Goal: Task Accomplishment & Management: Manage account settings

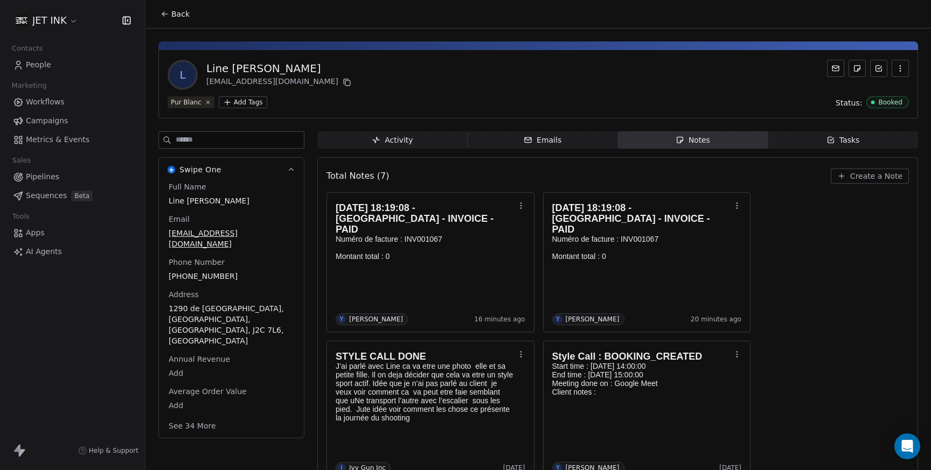
click at [43, 66] on span "People" at bounding box center [38, 64] width 25 height 11
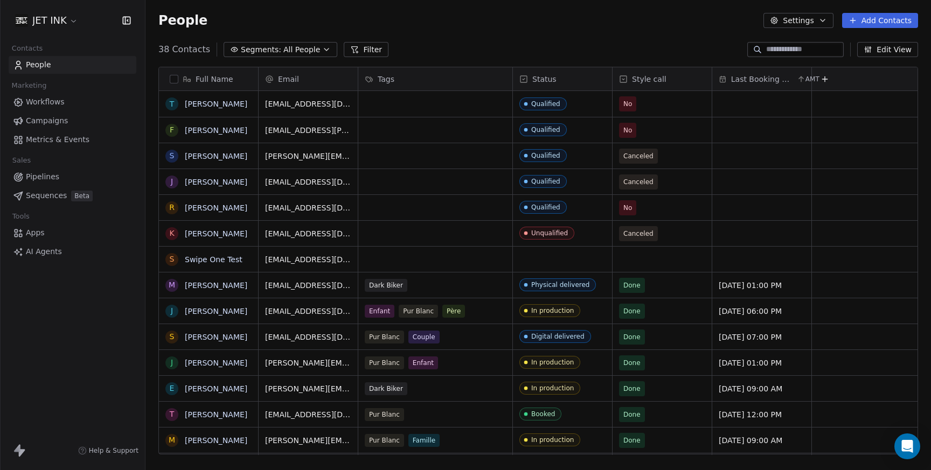
scroll to position [414, 785]
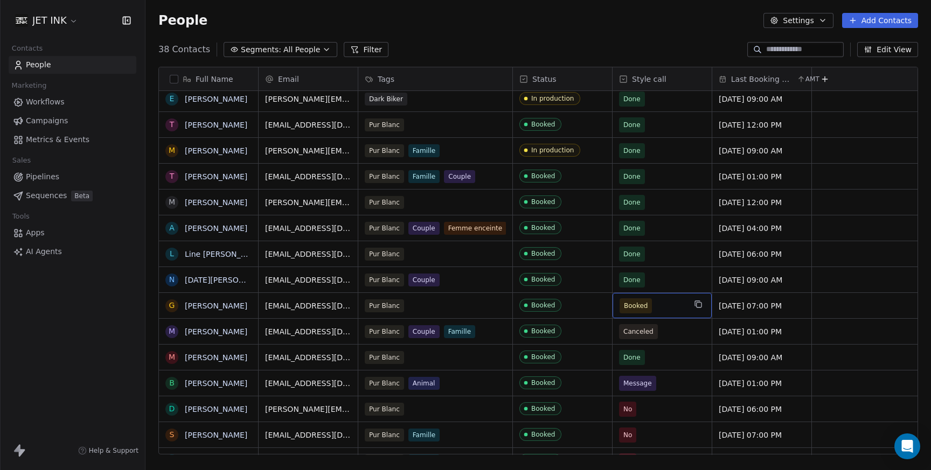
click at [641, 306] on span "Booked" at bounding box center [636, 306] width 24 height 11
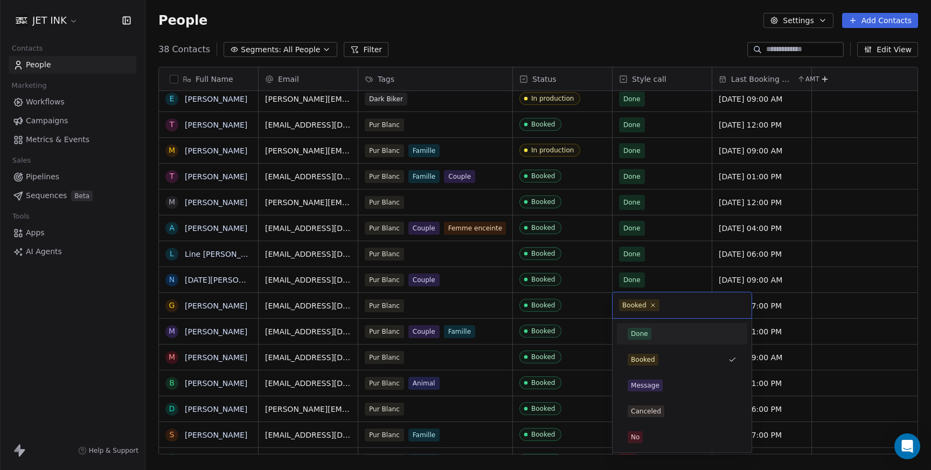
click at [641, 327] on div "Done" at bounding box center [682, 333] width 122 height 17
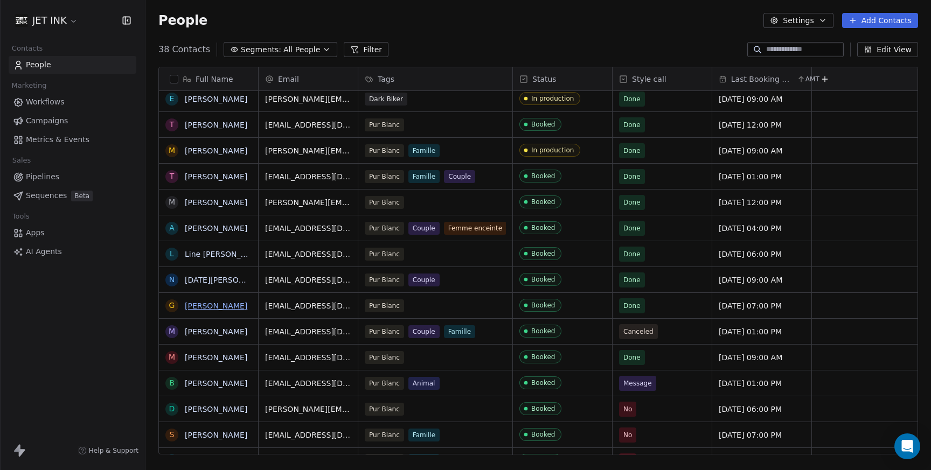
click at [213, 303] on link "[PERSON_NAME]" at bounding box center [216, 306] width 62 height 9
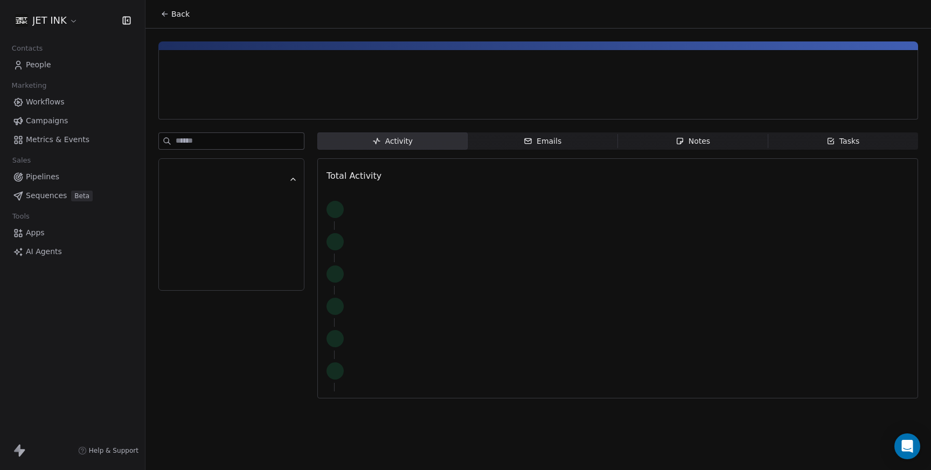
click at [213, 303] on div at bounding box center [231, 268] width 146 height 273
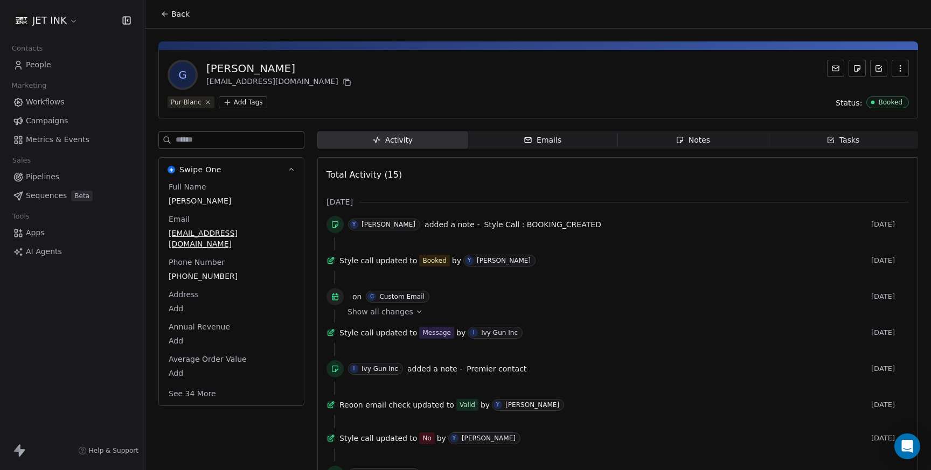
click at [672, 145] on span "Notes Notes" at bounding box center [693, 139] width 150 height 17
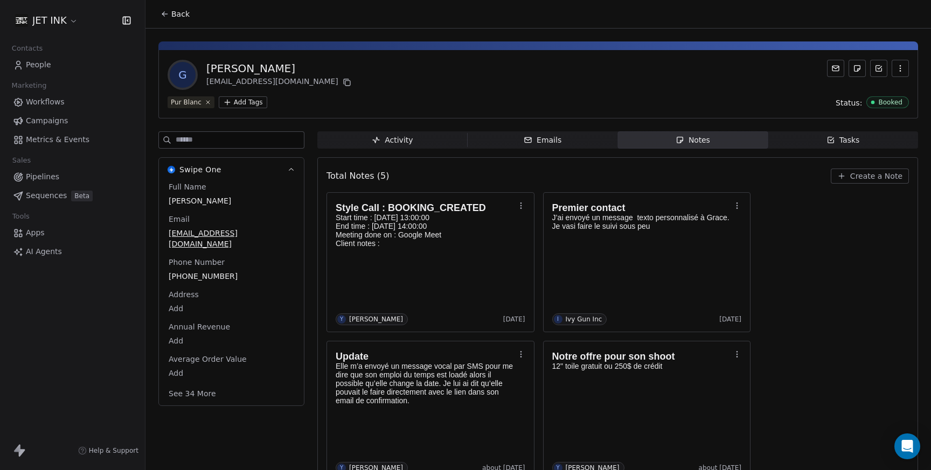
click at [862, 175] on span "Create a Note" at bounding box center [876, 176] width 52 height 11
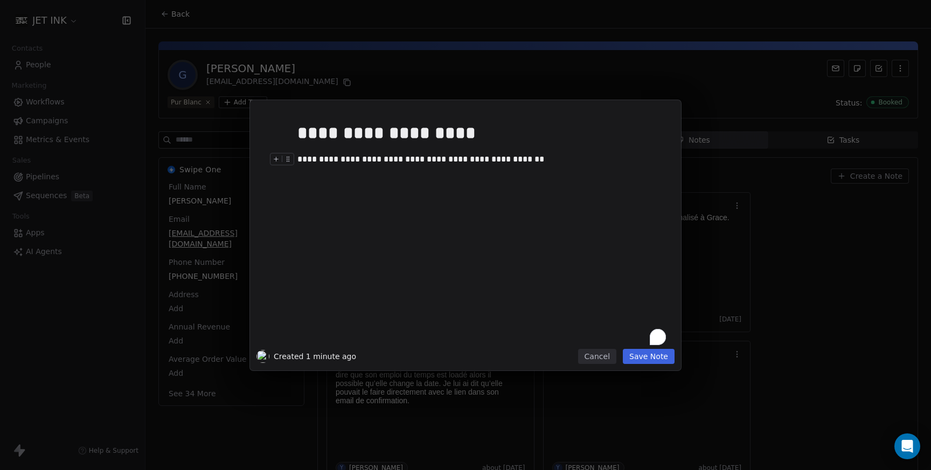
click at [336, 161] on div "**********" at bounding box center [481, 159] width 368 height 13
click at [523, 153] on div "**********" at bounding box center [481, 159] width 368 height 13
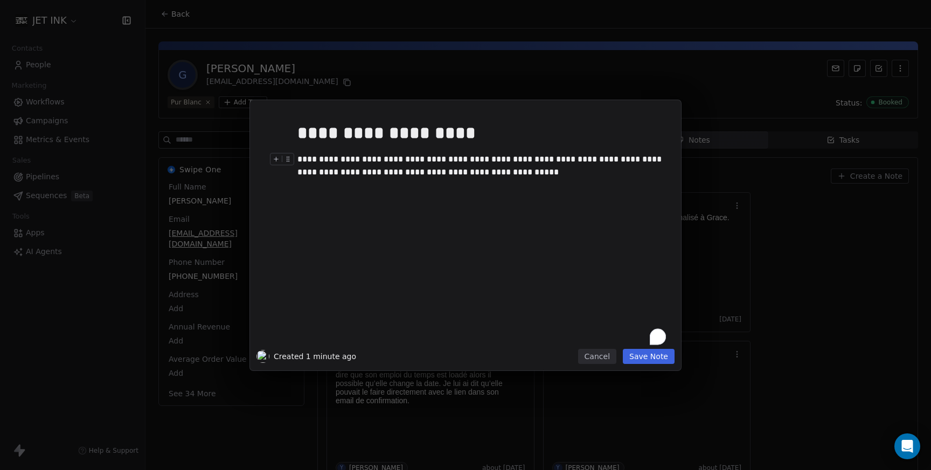
click at [363, 176] on div "**********" at bounding box center [481, 166] width 368 height 26
click at [478, 177] on div "**********" at bounding box center [481, 166] width 368 height 26
click at [648, 360] on button "Save Note" at bounding box center [649, 356] width 52 height 15
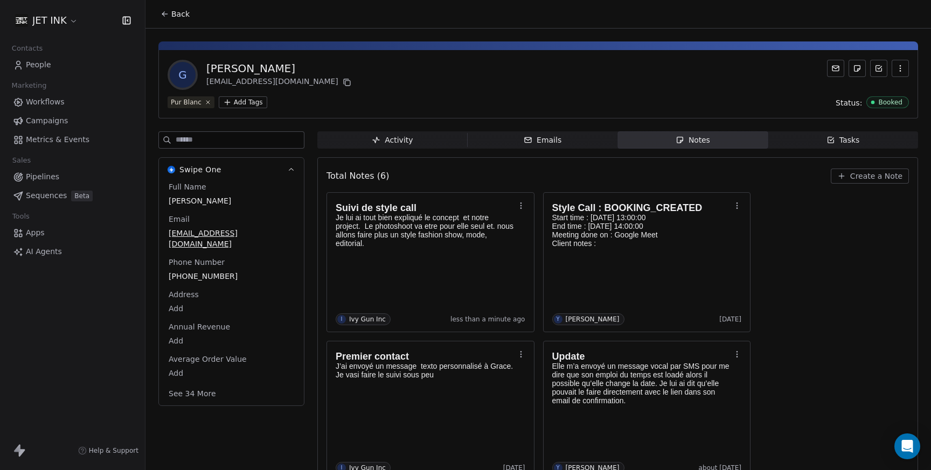
click at [40, 65] on span "People" at bounding box center [38, 64] width 25 height 11
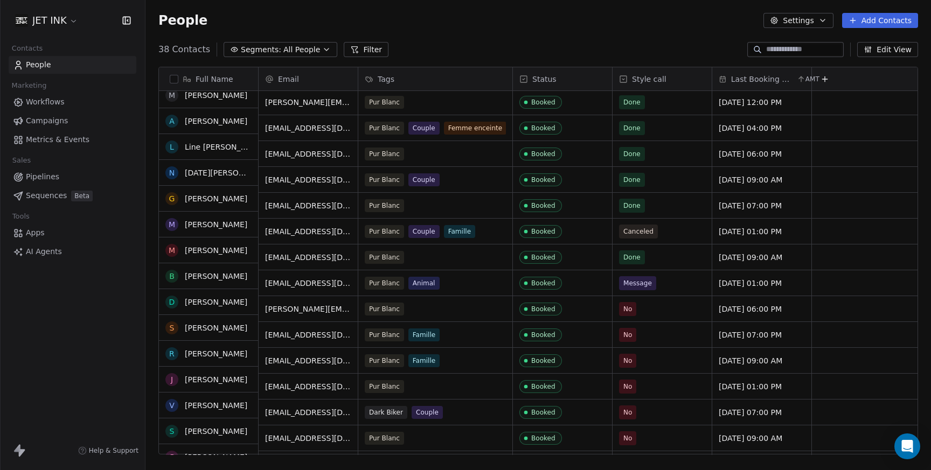
scroll to position [399, 0]
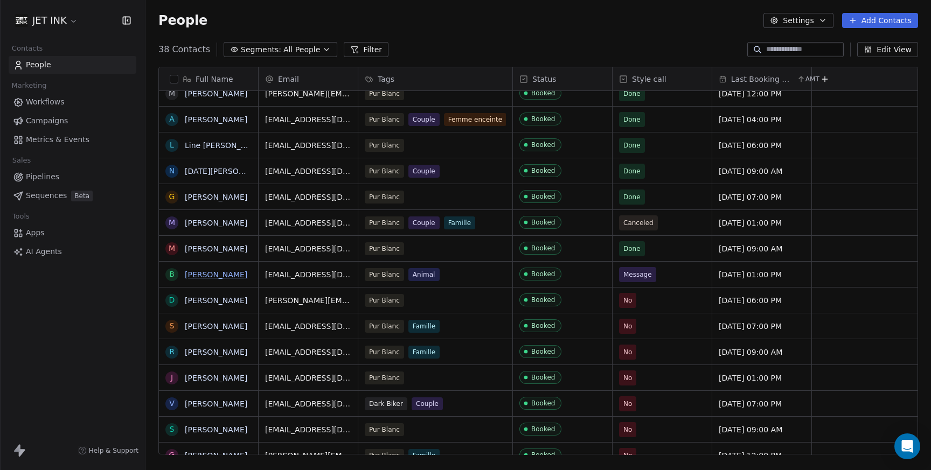
click at [226, 275] on link "[PERSON_NAME]" at bounding box center [216, 274] width 62 height 9
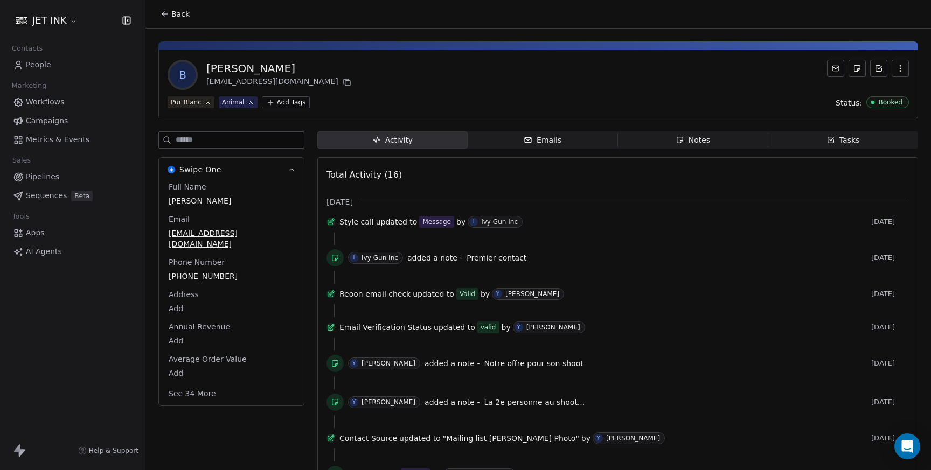
click at [503, 225] on div "Ivy Gun Inc" at bounding box center [499, 222] width 37 height 8
click at [373, 262] on div "Ivy Gun Inc" at bounding box center [379, 258] width 37 height 8
click at [334, 262] on icon at bounding box center [335, 258] width 9 height 9
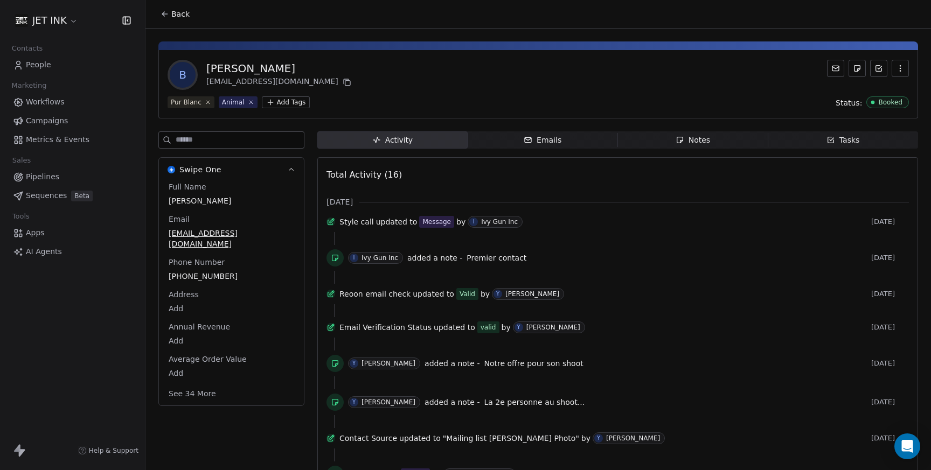
click at [335, 298] on icon at bounding box center [330, 294] width 9 height 9
click at [528, 298] on div "[PERSON_NAME]" at bounding box center [532, 294] width 54 height 8
click at [335, 332] on icon at bounding box center [330, 327] width 9 height 9
click at [364, 367] on div "[PERSON_NAME]" at bounding box center [388, 364] width 54 height 8
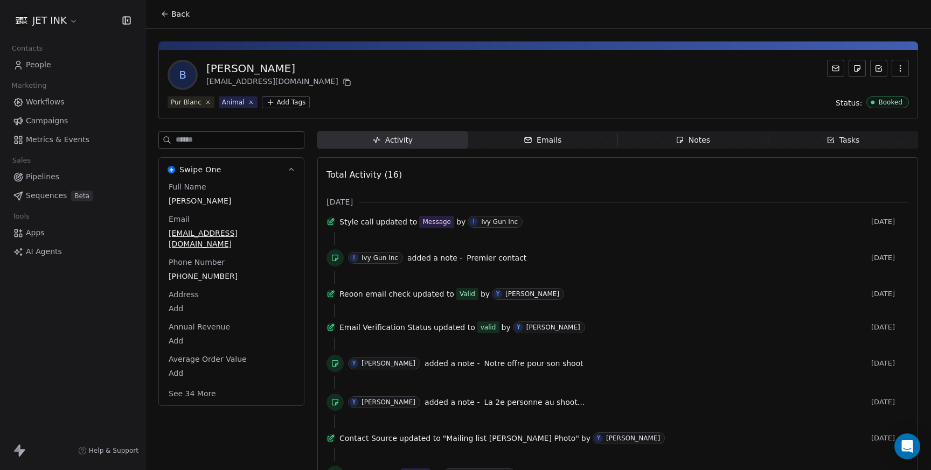
click at [338, 368] on icon at bounding box center [335, 363] width 9 height 9
click at [693, 140] on div "Notes" at bounding box center [692, 140] width 34 height 11
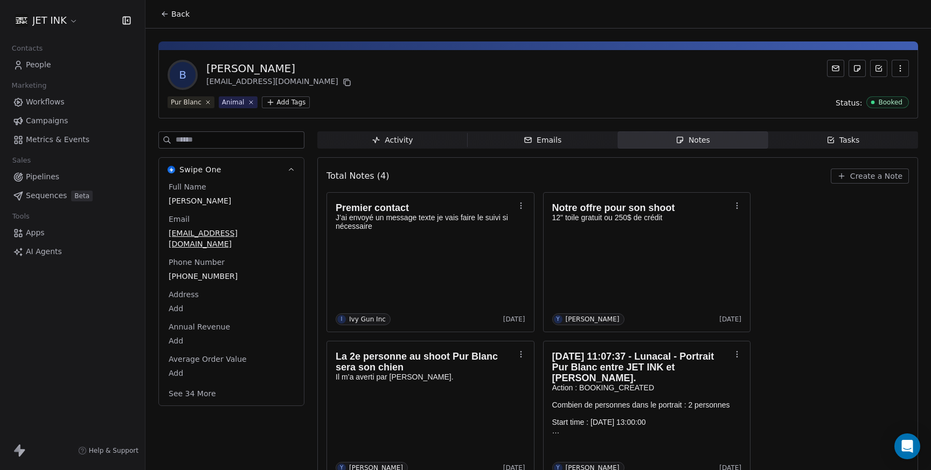
click at [39, 65] on span "People" at bounding box center [38, 64] width 25 height 11
